Goal: Task Accomplishment & Management: Complete application form

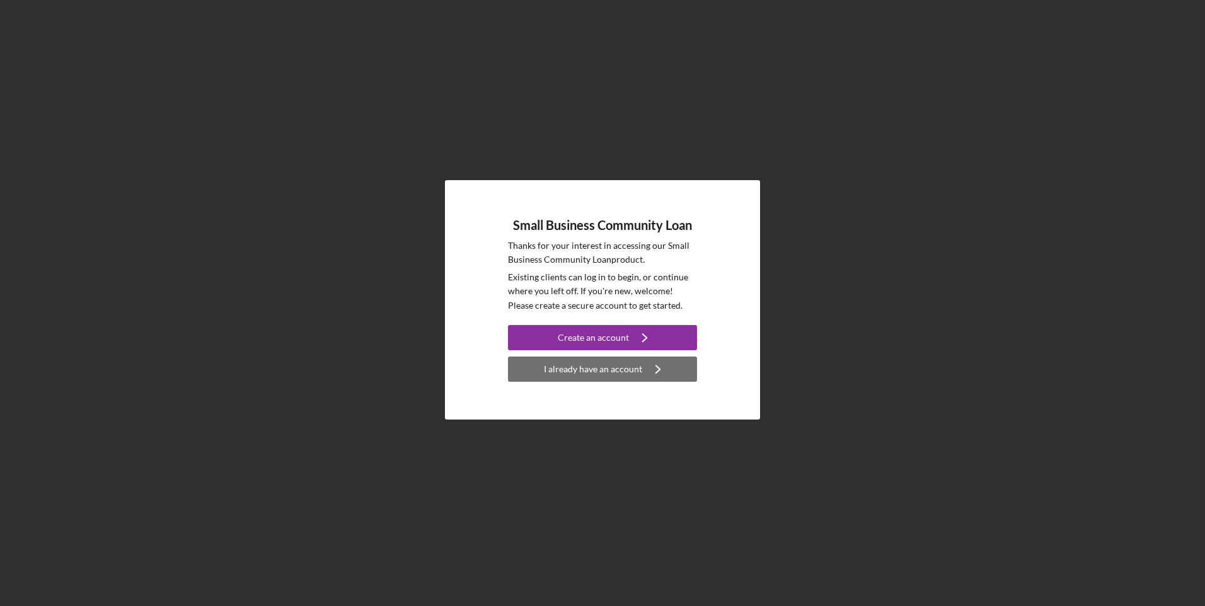
click at [616, 372] on div "I already have an account" at bounding box center [593, 369] width 98 height 25
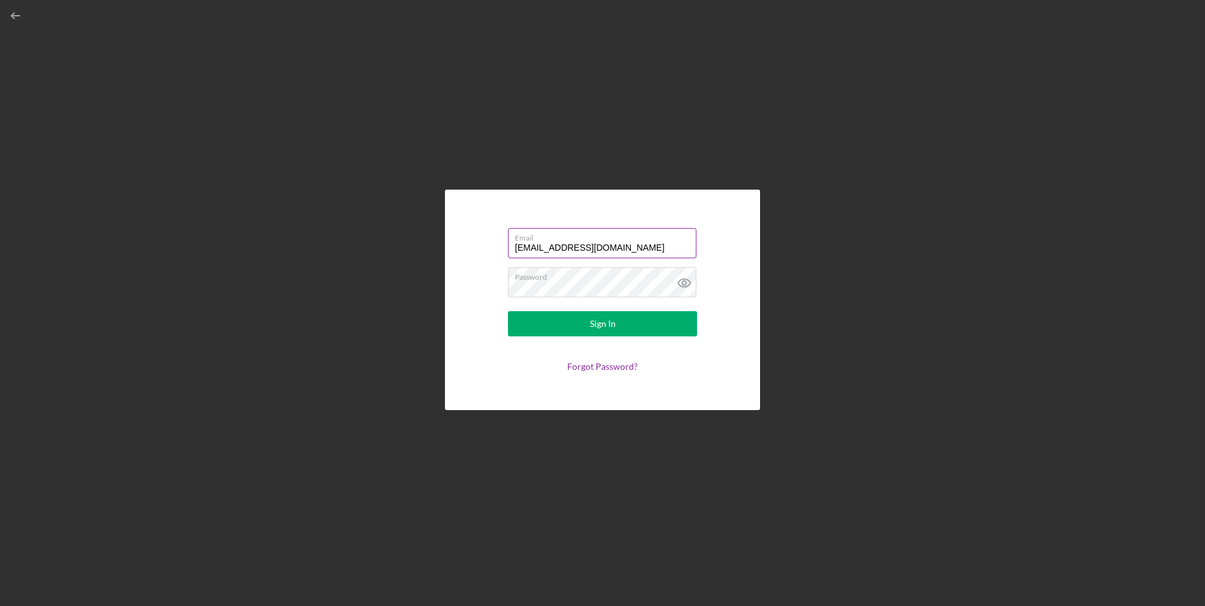
click at [586, 251] on input "[EMAIL_ADDRESS][DOMAIN_NAME]" at bounding box center [602, 243] width 188 height 30
type input "[EMAIL_ADDRESS][DOMAIN_NAME]"
click at [468, 293] on div "Email [EMAIL_ADDRESS][DOMAIN_NAME] Password Sign In Forgot Password?" at bounding box center [602, 300] width 315 height 221
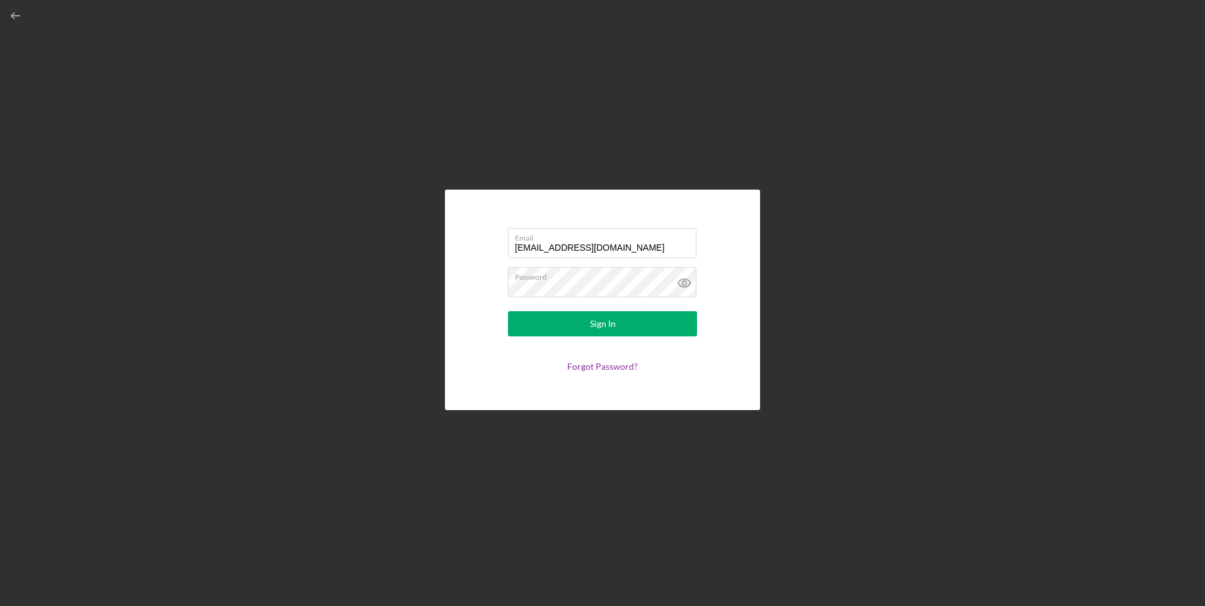
click at [509, 391] on div "Email [EMAIL_ADDRESS][DOMAIN_NAME] Password Sign In Forgot Password?" at bounding box center [602, 300] width 315 height 221
click at [563, 325] on button "Sign In" at bounding box center [602, 323] width 189 height 25
